Goal: Information Seeking & Learning: Learn about a topic

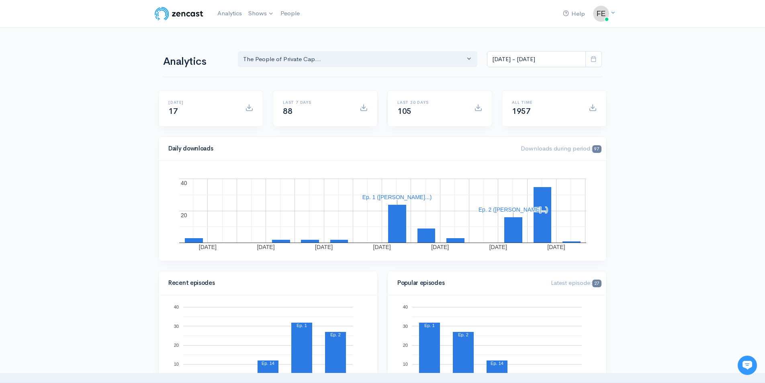
click at [593, 57] on icon at bounding box center [594, 59] width 6 height 6
click at [503, 162] on li "All time" at bounding box center [516, 164] width 56 height 12
type input "Jan 1, 2023 - Sep 11, 2025"
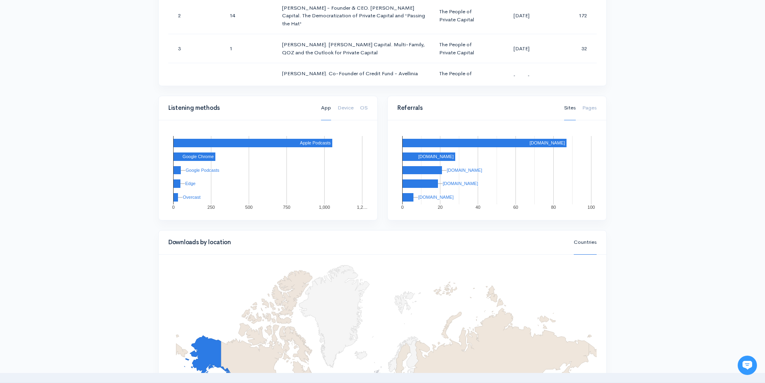
scroll to position [563, 0]
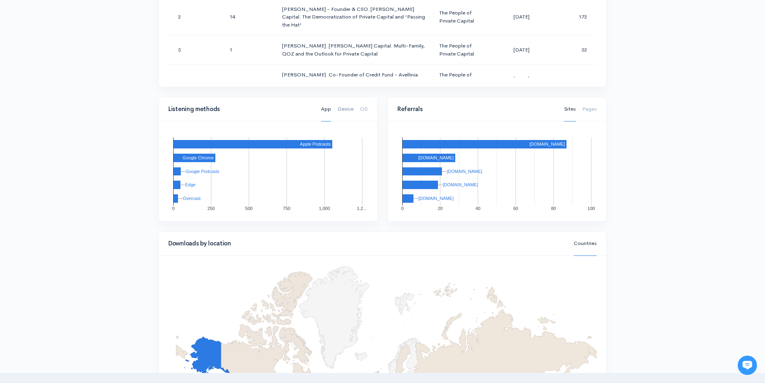
click at [345, 108] on link "Device" at bounding box center [346, 109] width 16 height 25
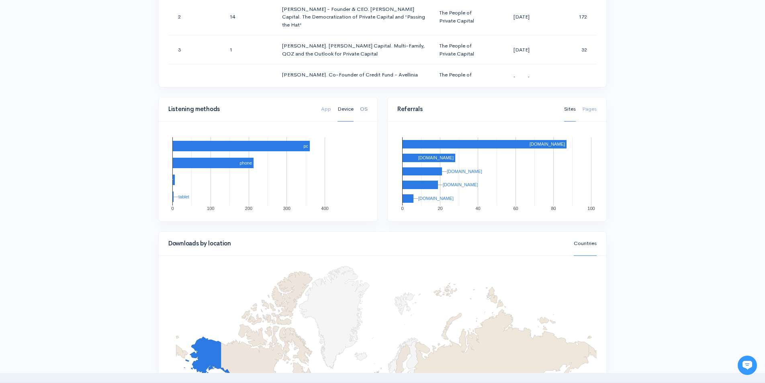
click at [365, 109] on link "OS" at bounding box center [364, 109] width 8 height 25
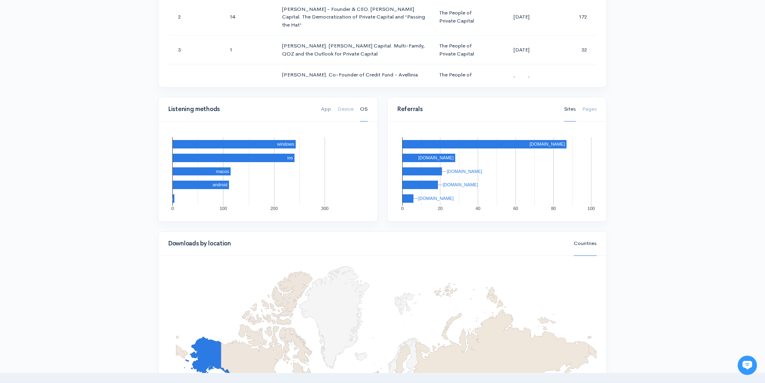
click at [326, 114] on link "App" at bounding box center [326, 109] width 10 height 25
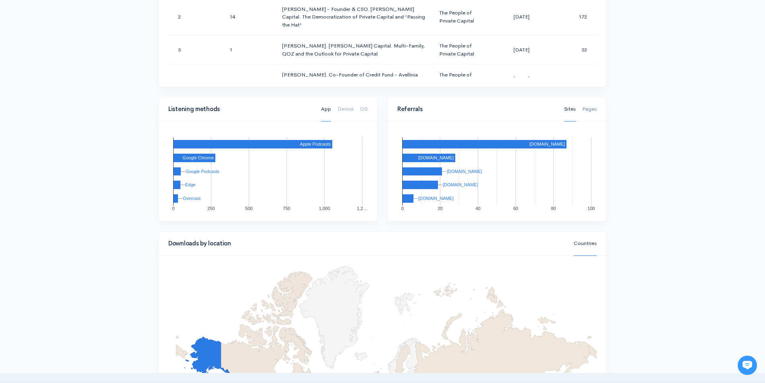
click at [587, 113] on link "Pages" at bounding box center [590, 109] width 14 height 25
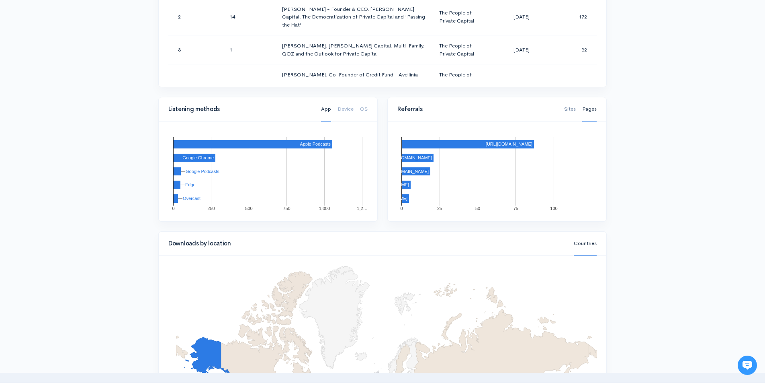
click at [575, 111] on link "Sites" at bounding box center [570, 109] width 12 height 25
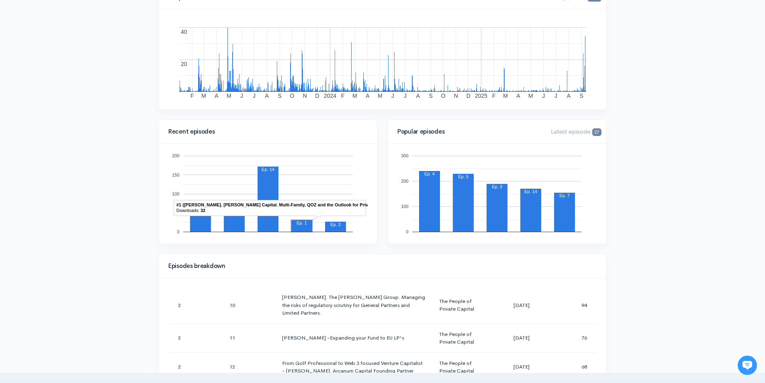
scroll to position [0, 0]
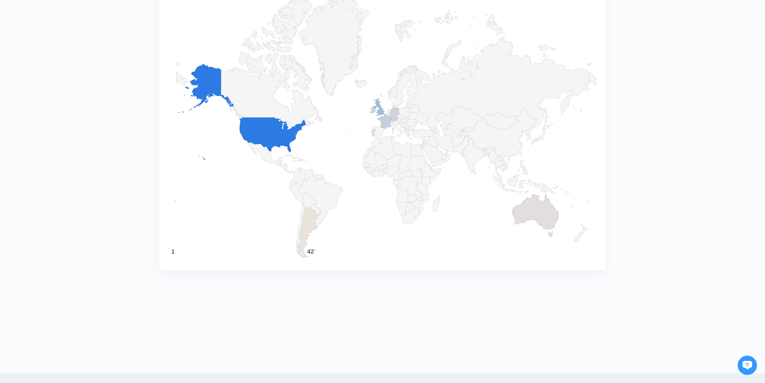
scroll to position [837, 0]
click at [272, 135] on icon "A chart." at bounding box center [273, 132] width 66 height 35
click at [272, 133] on icon "A chart." at bounding box center [273, 132] width 66 height 35
